Goal: Transaction & Acquisition: Download file/media

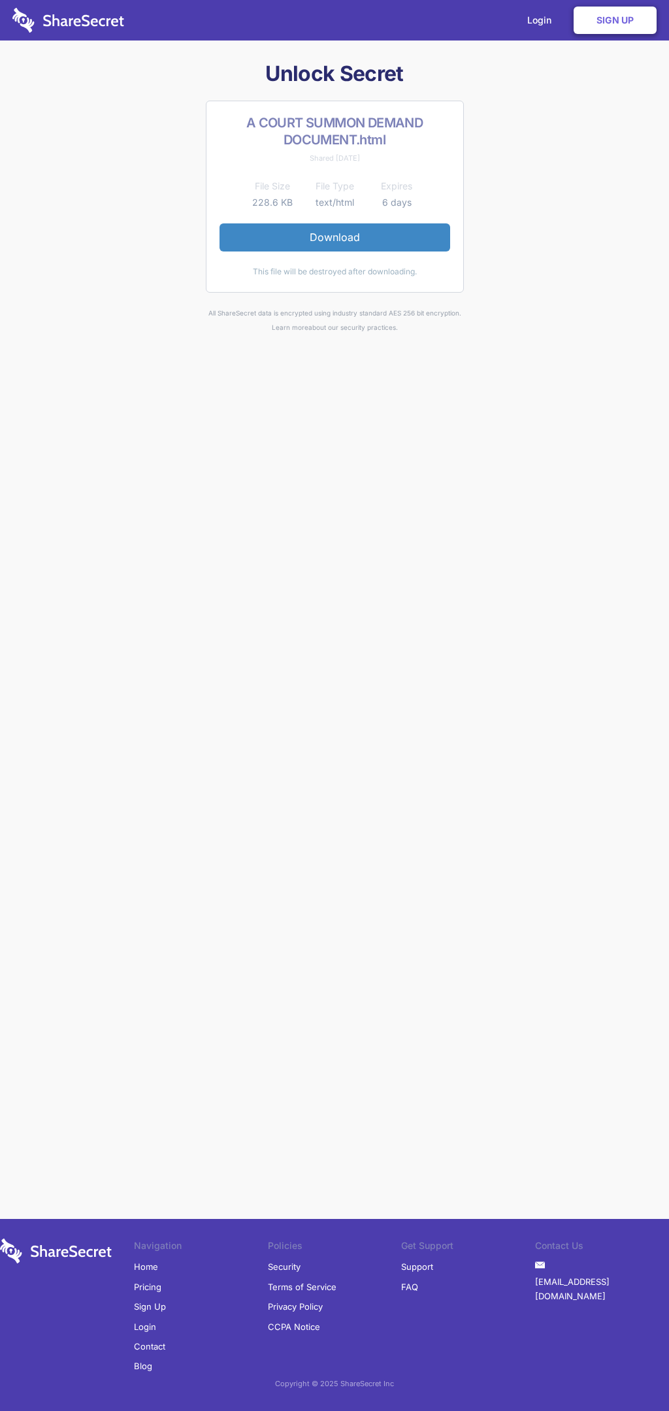
click at [334, 237] on link "Download" at bounding box center [334, 236] width 231 height 27
